Goal: Transaction & Acquisition: Purchase product/service

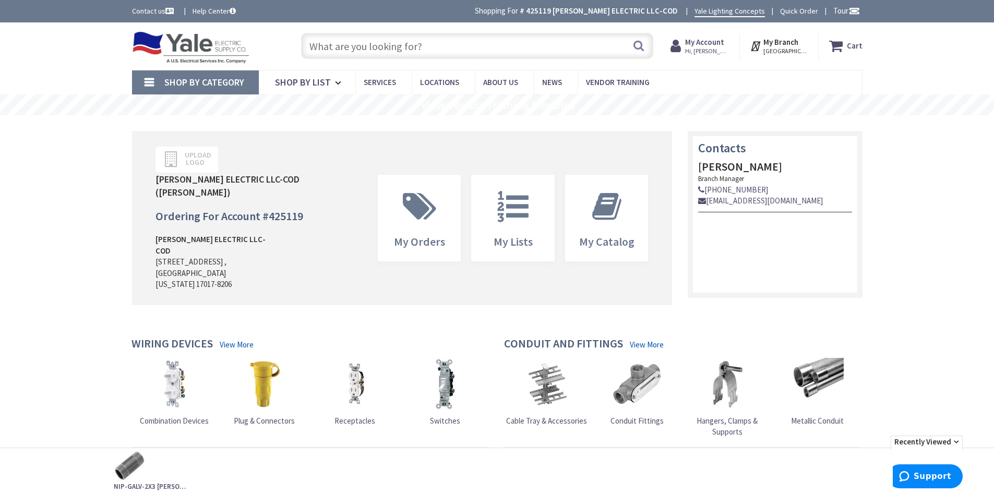
click at [497, 46] on input "text" at bounding box center [477, 46] width 352 height 26
paste input "MS402-DS"
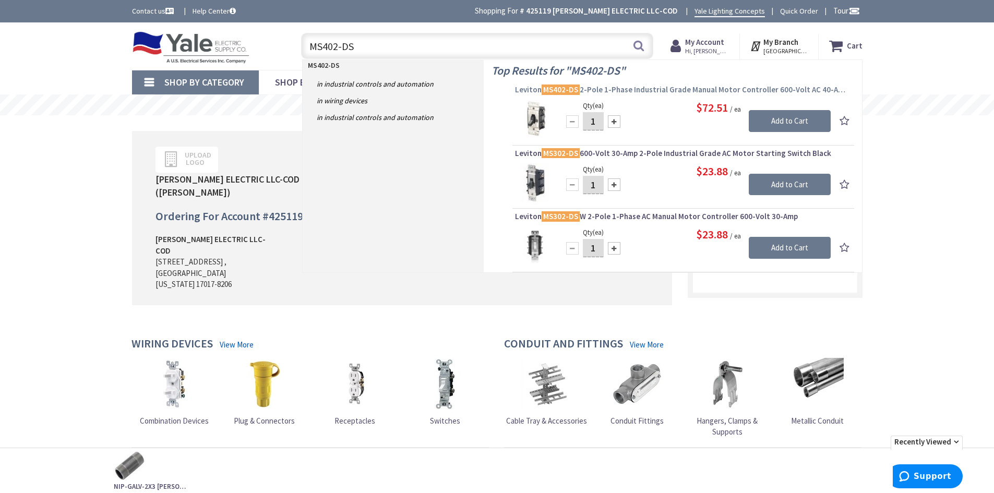
type input "MS402-DS"
click at [638, 88] on span "Leviton MS402-DS 2-Pole 1-Phase Industrial Grade Manual Motor Controller 600-Vo…" at bounding box center [683, 90] width 337 height 10
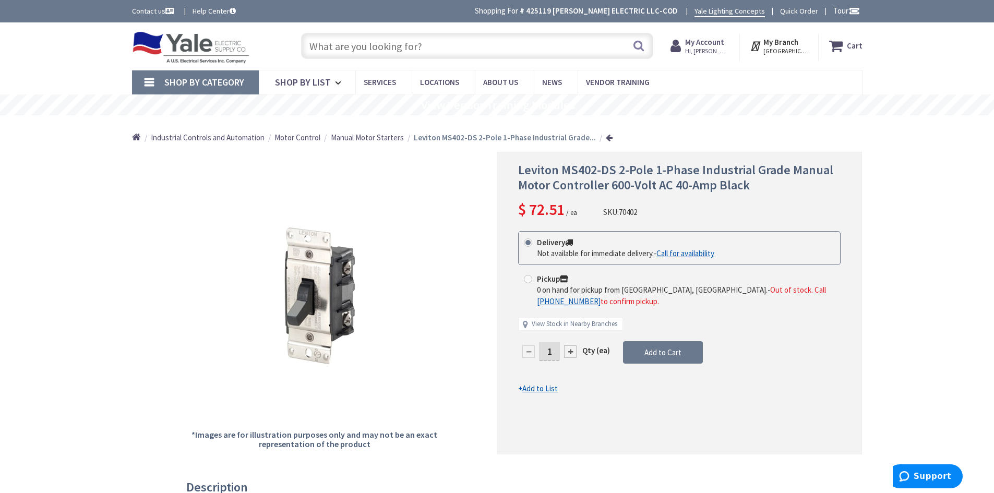
click at [356, 139] on span "Manual Motor Starters" at bounding box center [367, 138] width 73 height 10
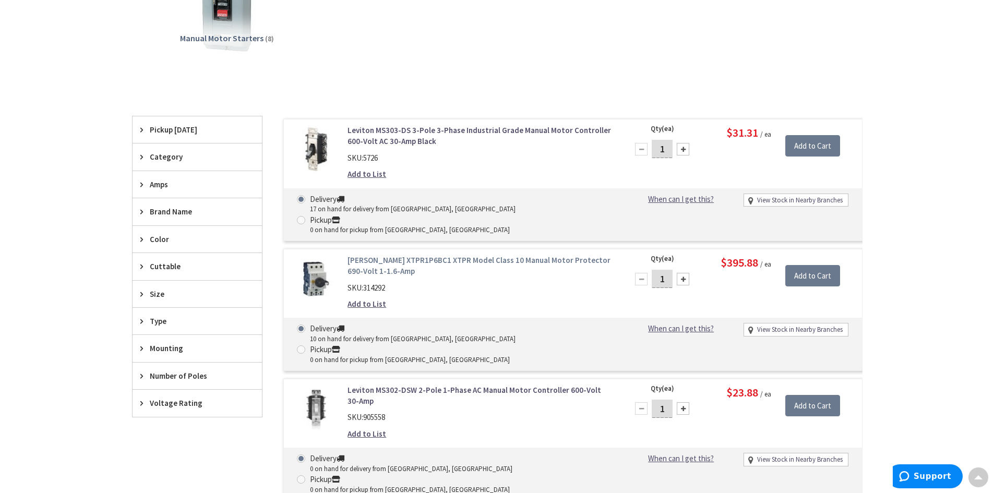
scroll to position [209, 0]
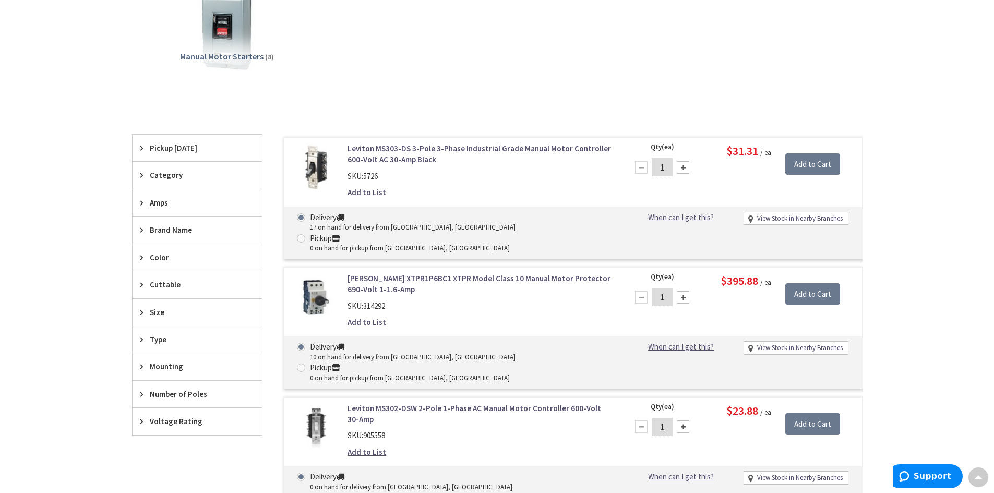
click at [154, 206] on span "Amps" at bounding box center [192, 202] width 85 height 11
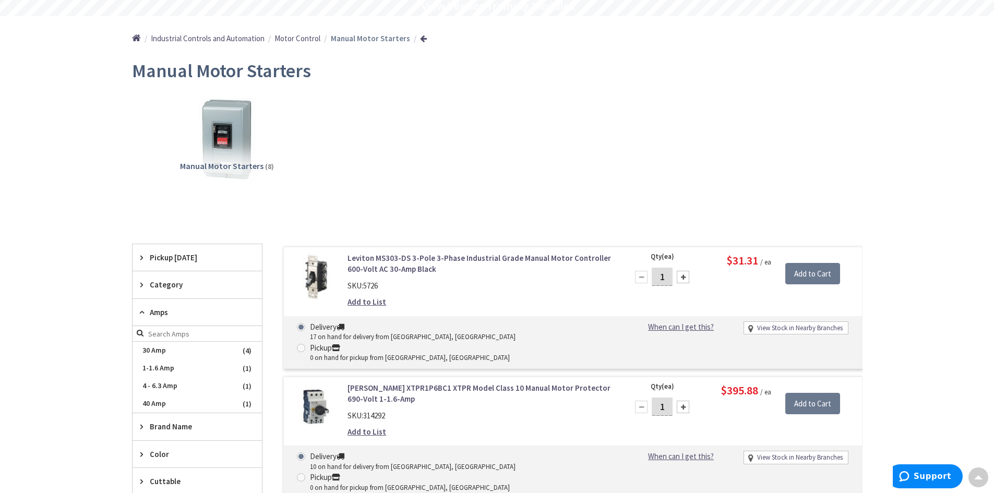
scroll to position [0, 0]
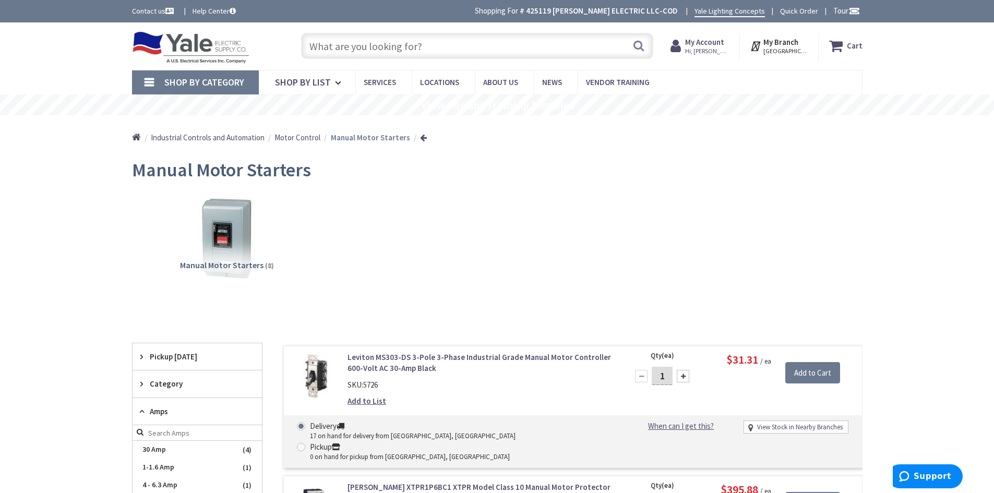
click at [535, 43] on input "text" at bounding box center [477, 46] width 352 height 26
paste input "ECCVH200R"
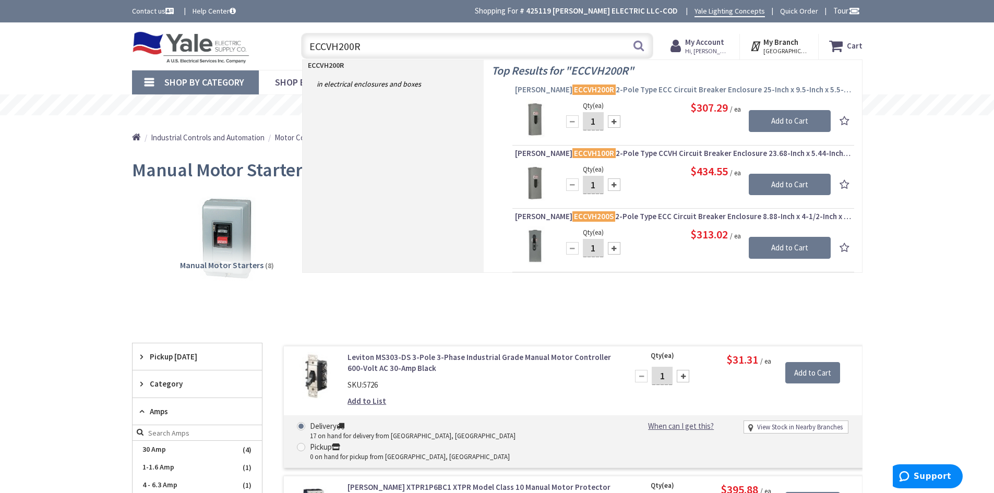
type input "ECCVH200R"
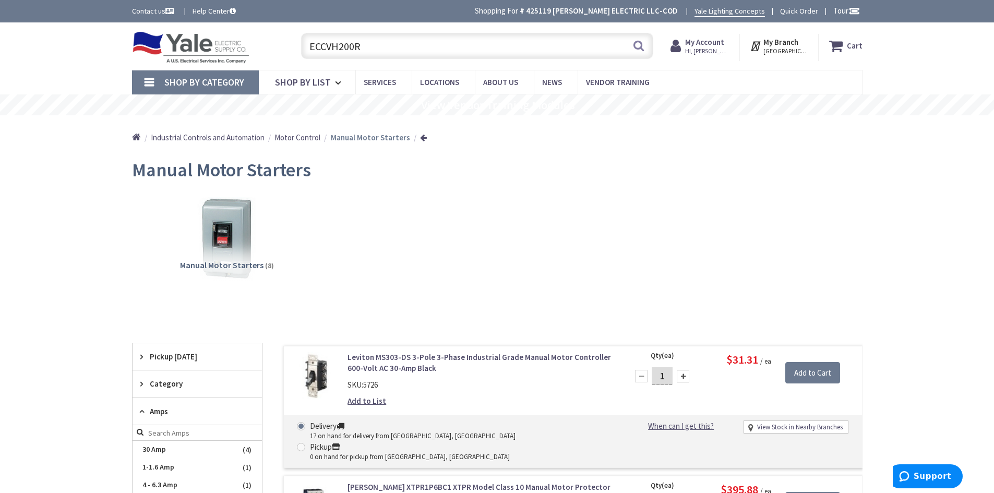
click at [188, 82] on span "Shop By Category" at bounding box center [204, 82] width 80 height 12
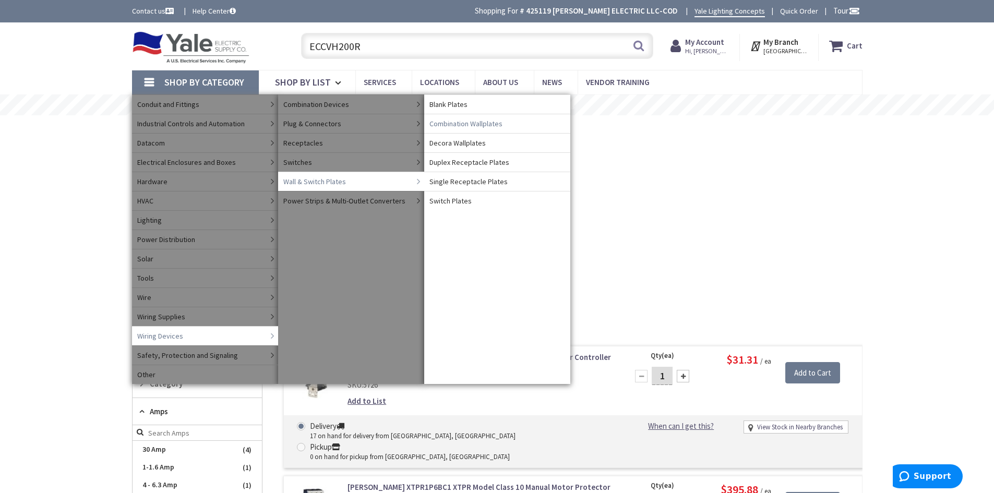
click at [474, 122] on span "Combination Wallplates" at bounding box center [466, 123] width 73 height 10
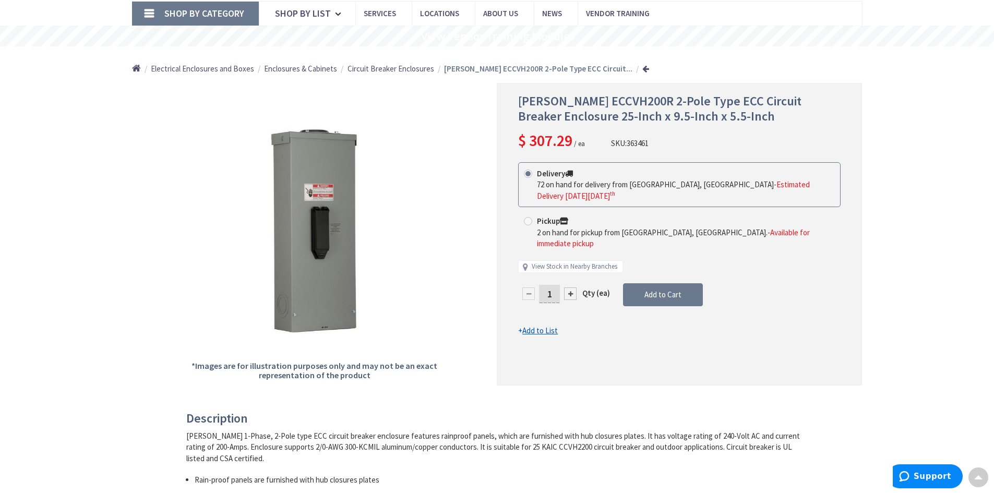
scroll to position [52, 0]
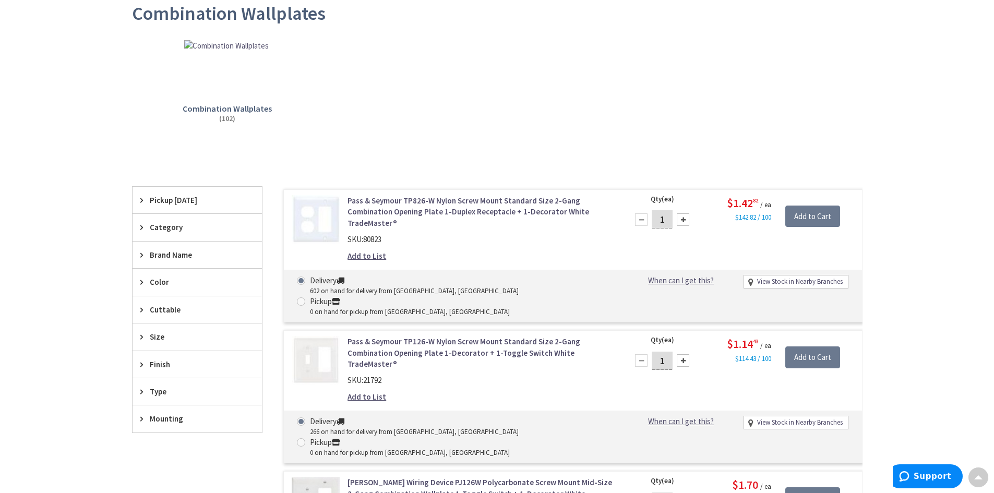
click at [161, 282] on span "Color" at bounding box center [192, 282] width 85 height 11
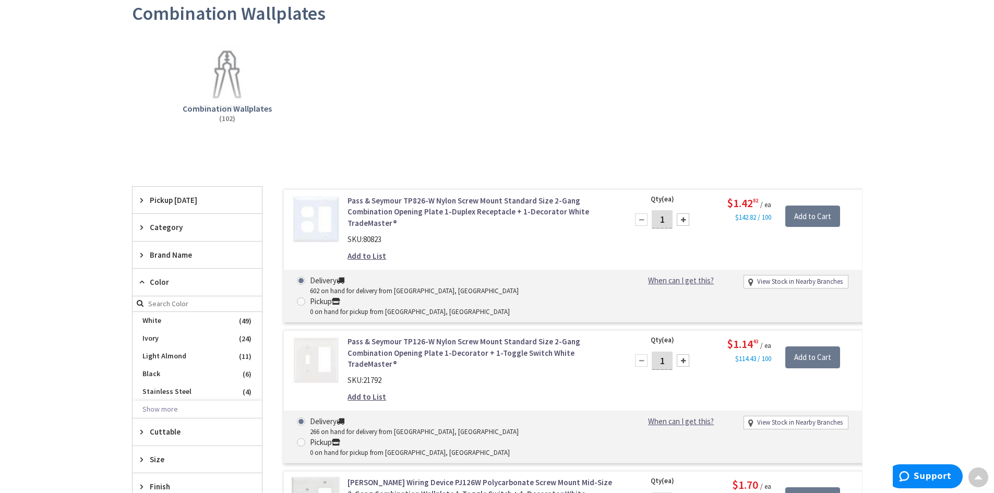
scroll to position [209, 0]
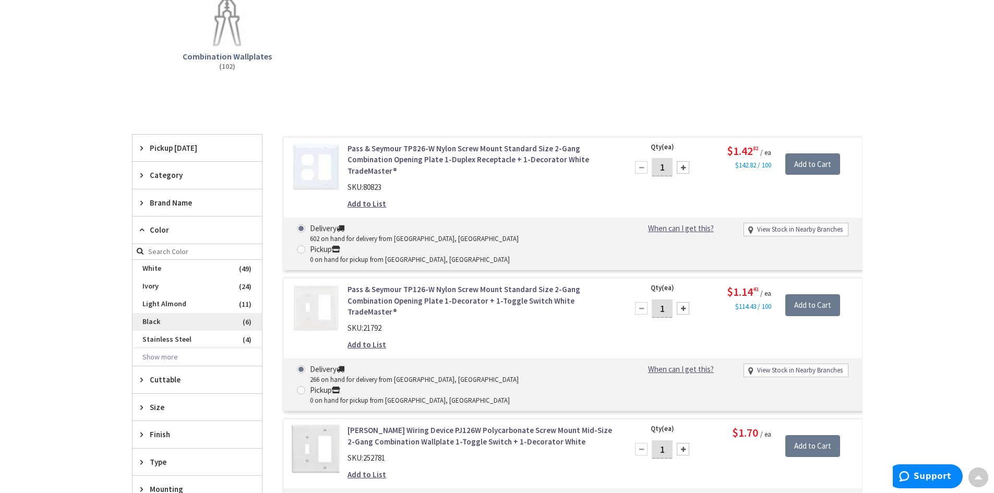
click at [164, 317] on span "Black" at bounding box center [197, 322] width 129 height 18
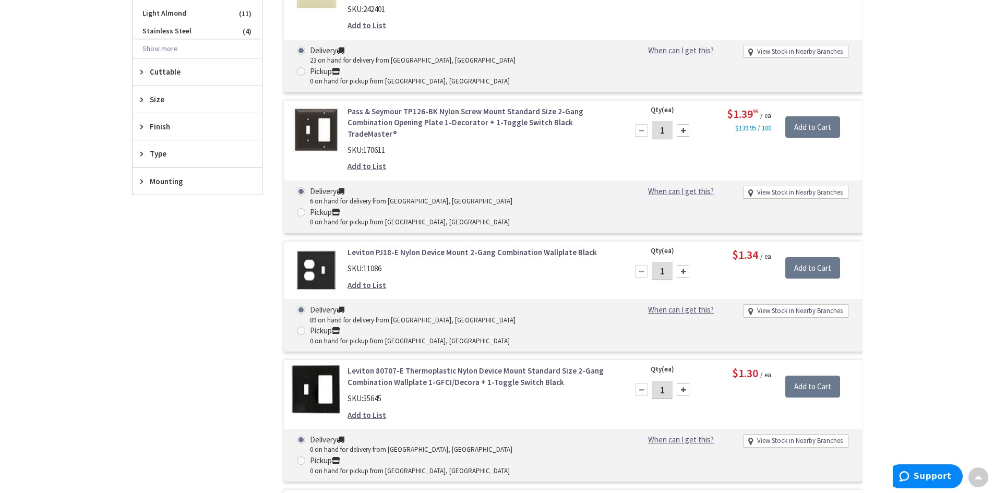
scroll to position [522, 0]
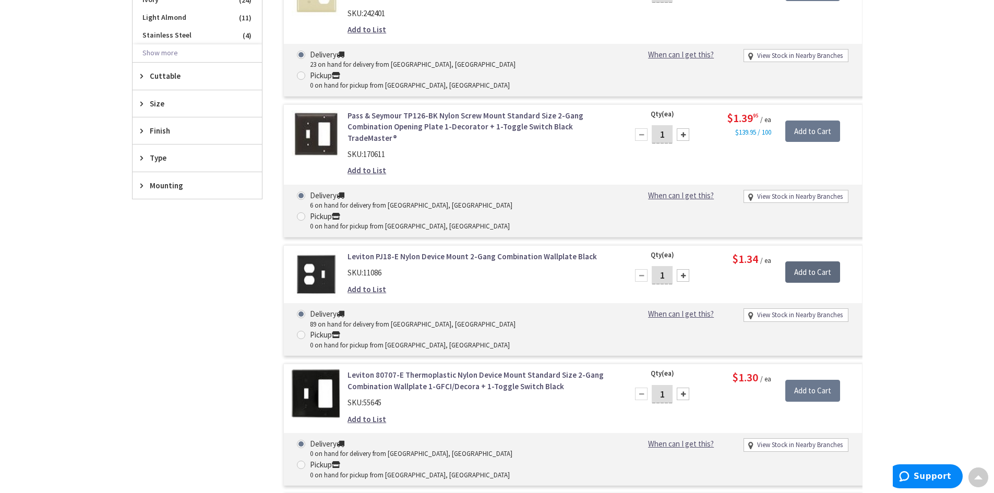
click at [819, 261] on input "Add to Cart" at bounding box center [812, 272] width 55 height 22
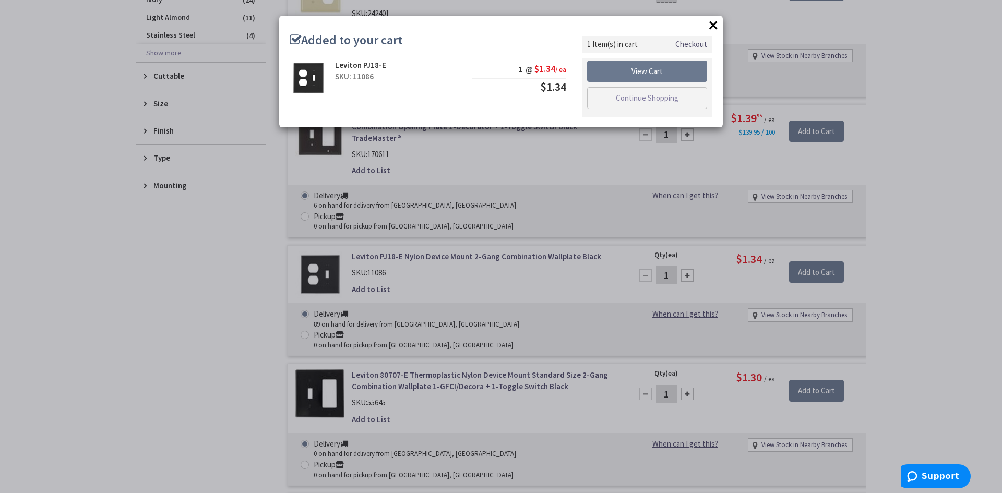
click at [715, 27] on button "×" at bounding box center [714, 25] width 16 height 16
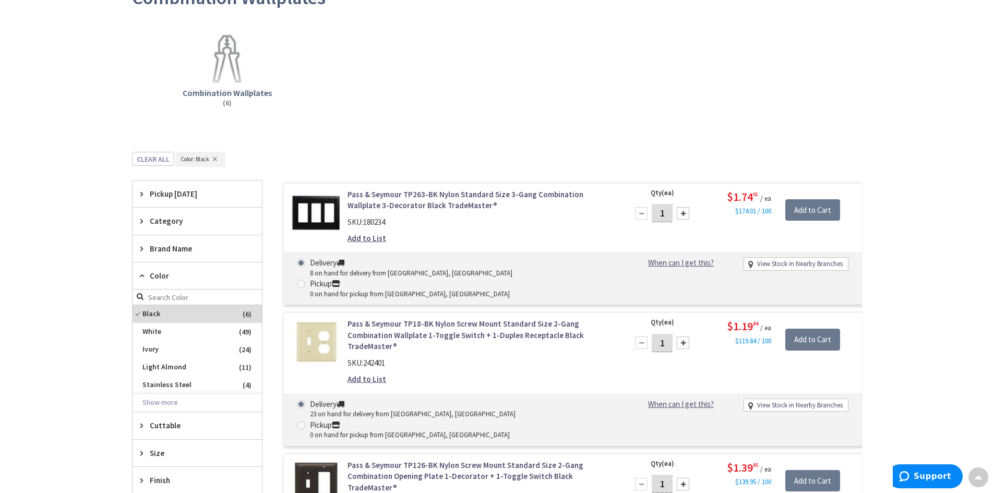
scroll to position [0, 0]
